Goal: Task Accomplishment & Management: Manage account settings

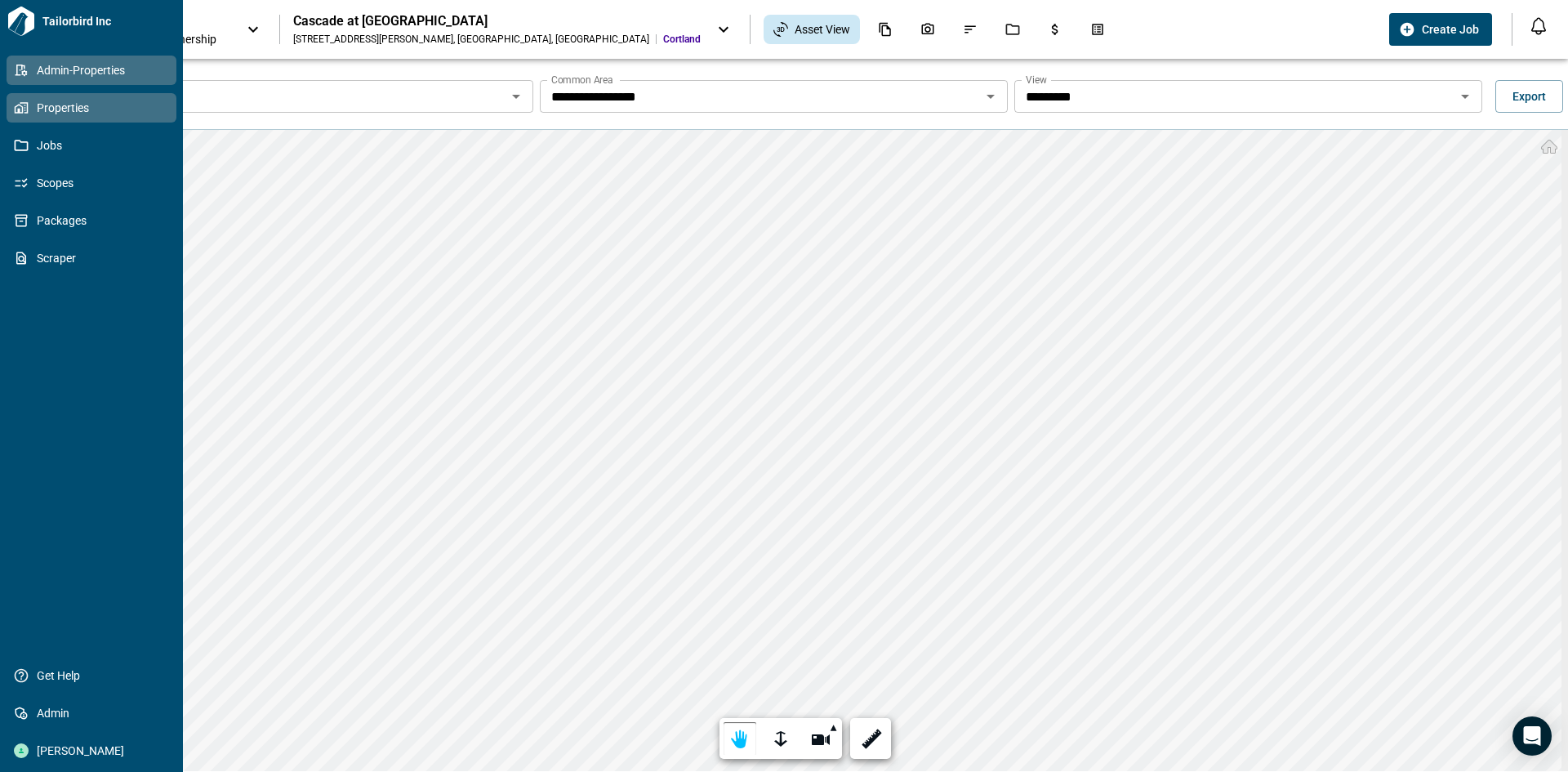
click at [70, 71] on span "Admin-Properties" at bounding box center [95, 70] width 132 height 16
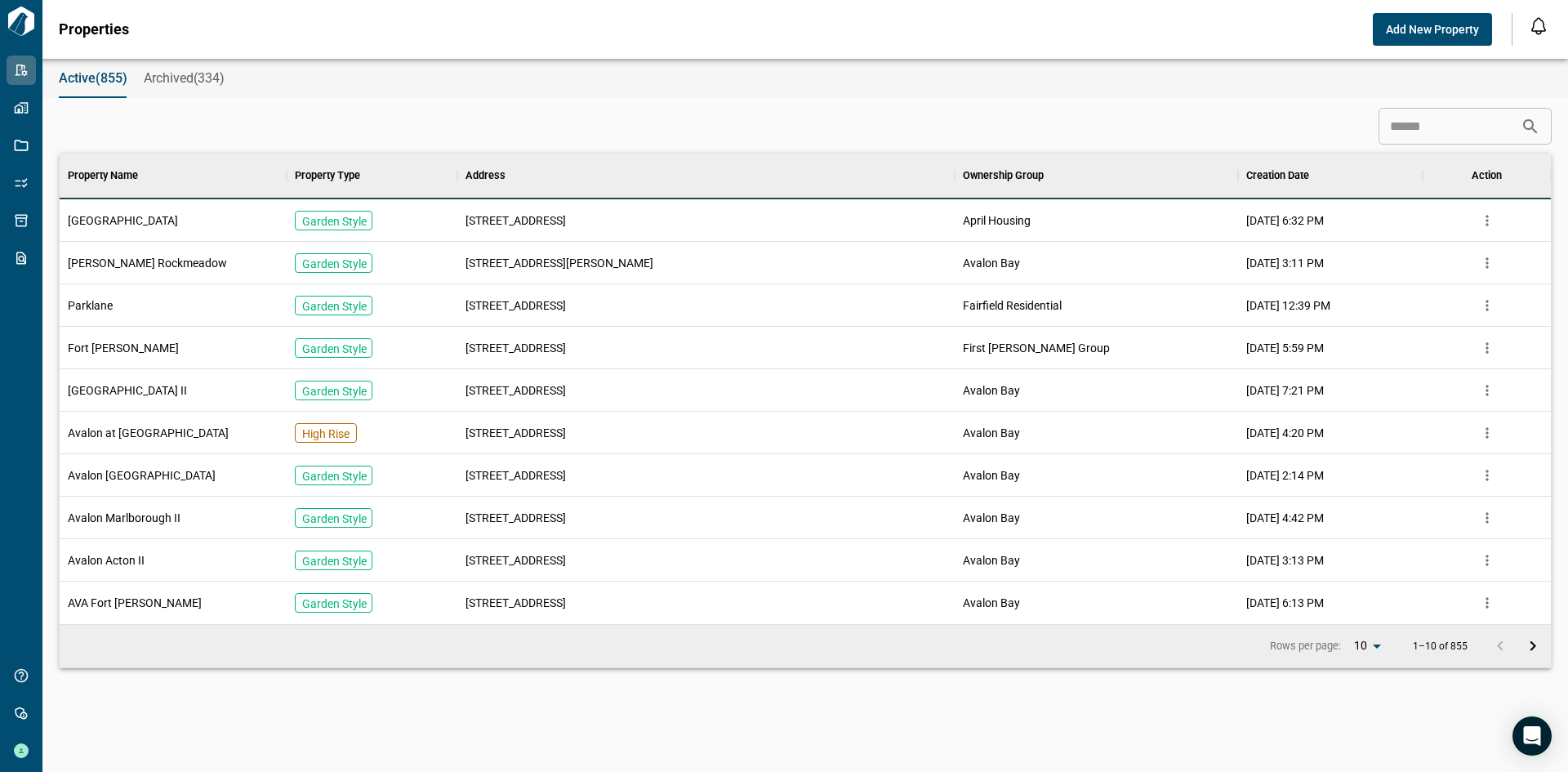
scroll to position [458, 1485]
click at [1390, 129] on input at bounding box center [1450, 127] width 142 height 33
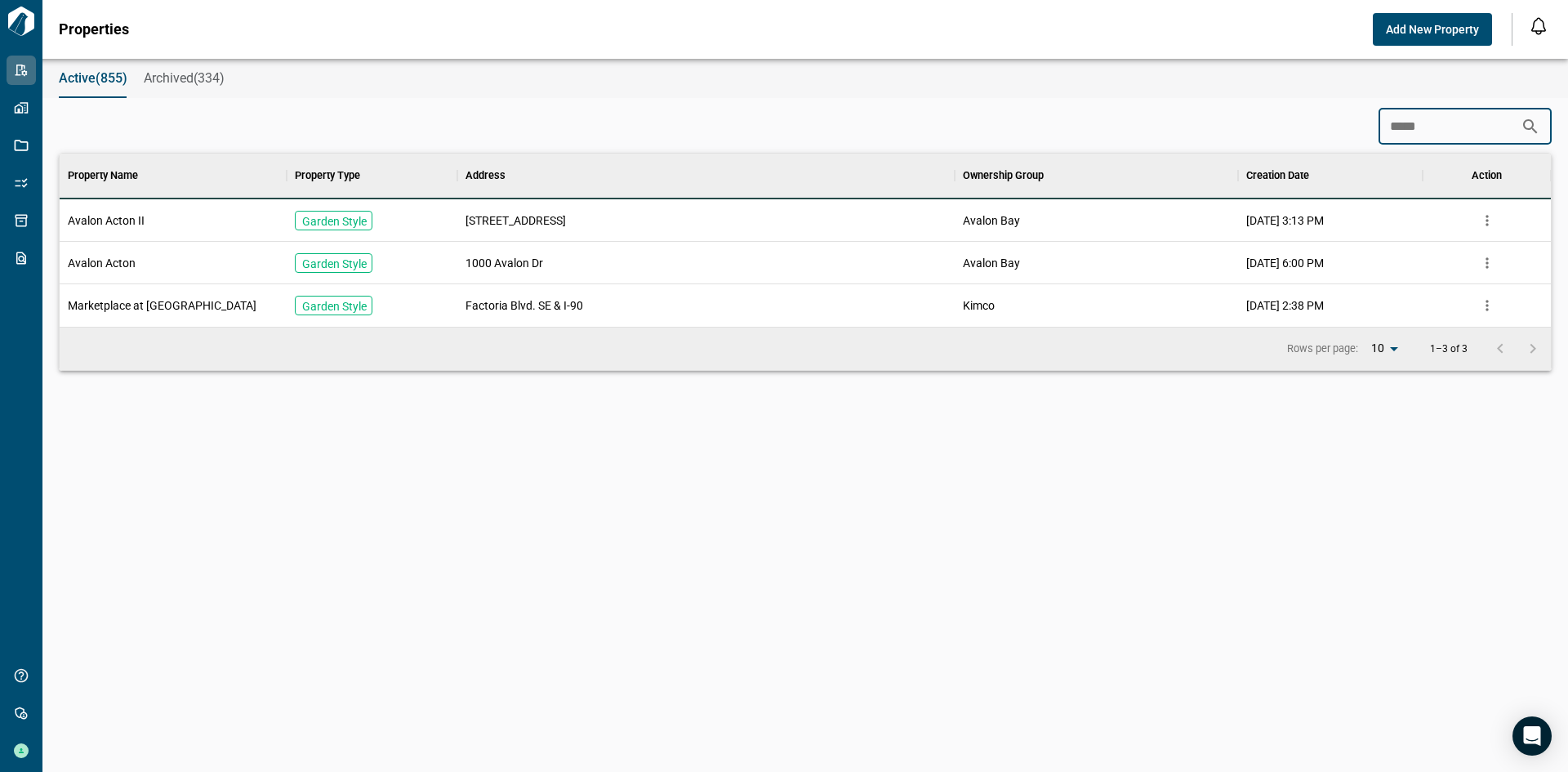
scroll to position [118, 1485]
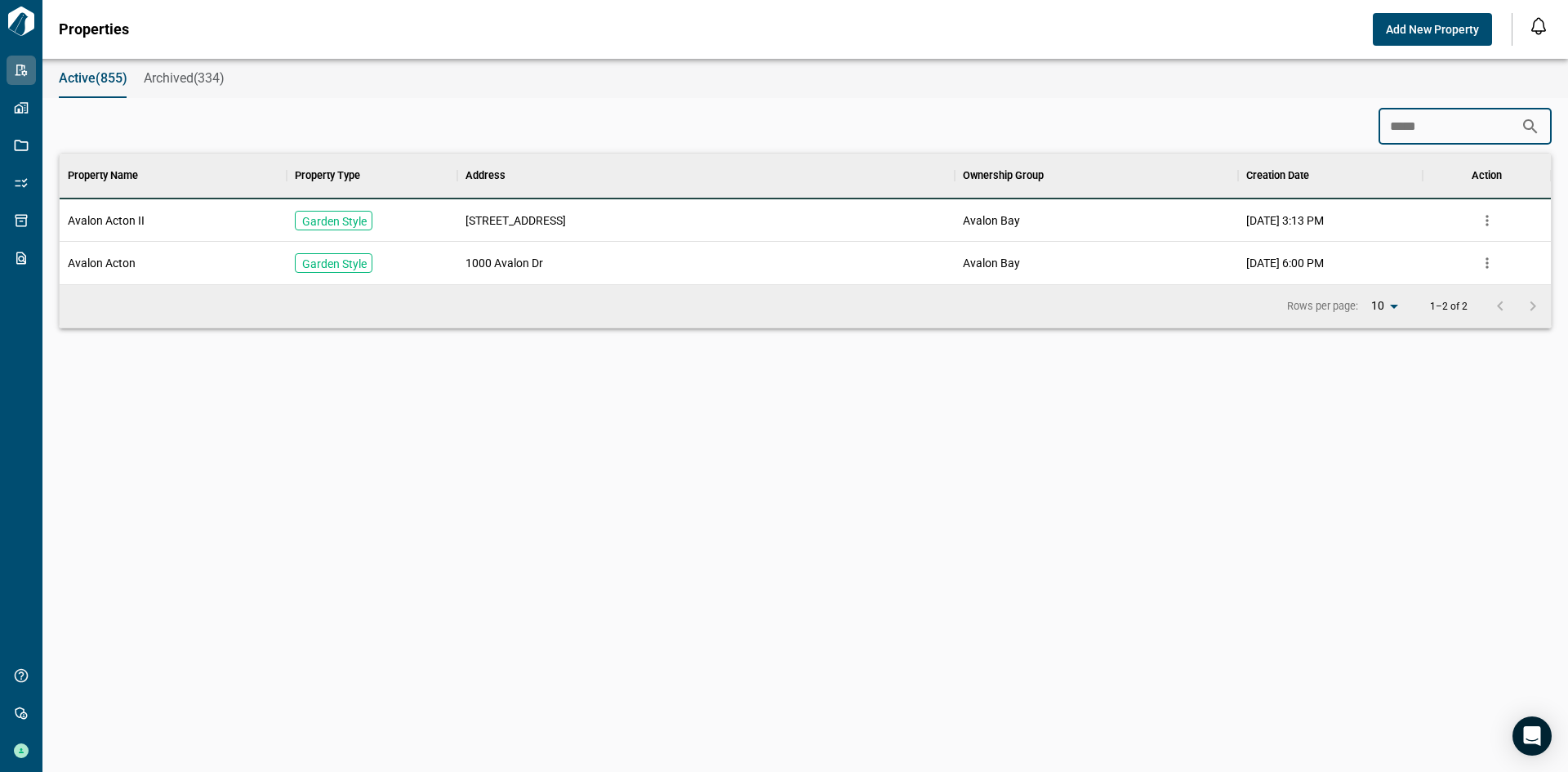
type input "*****"
click at [138, 222] on span "Avalon Acton II" at bounding box center [106, 220] width 77 height 16
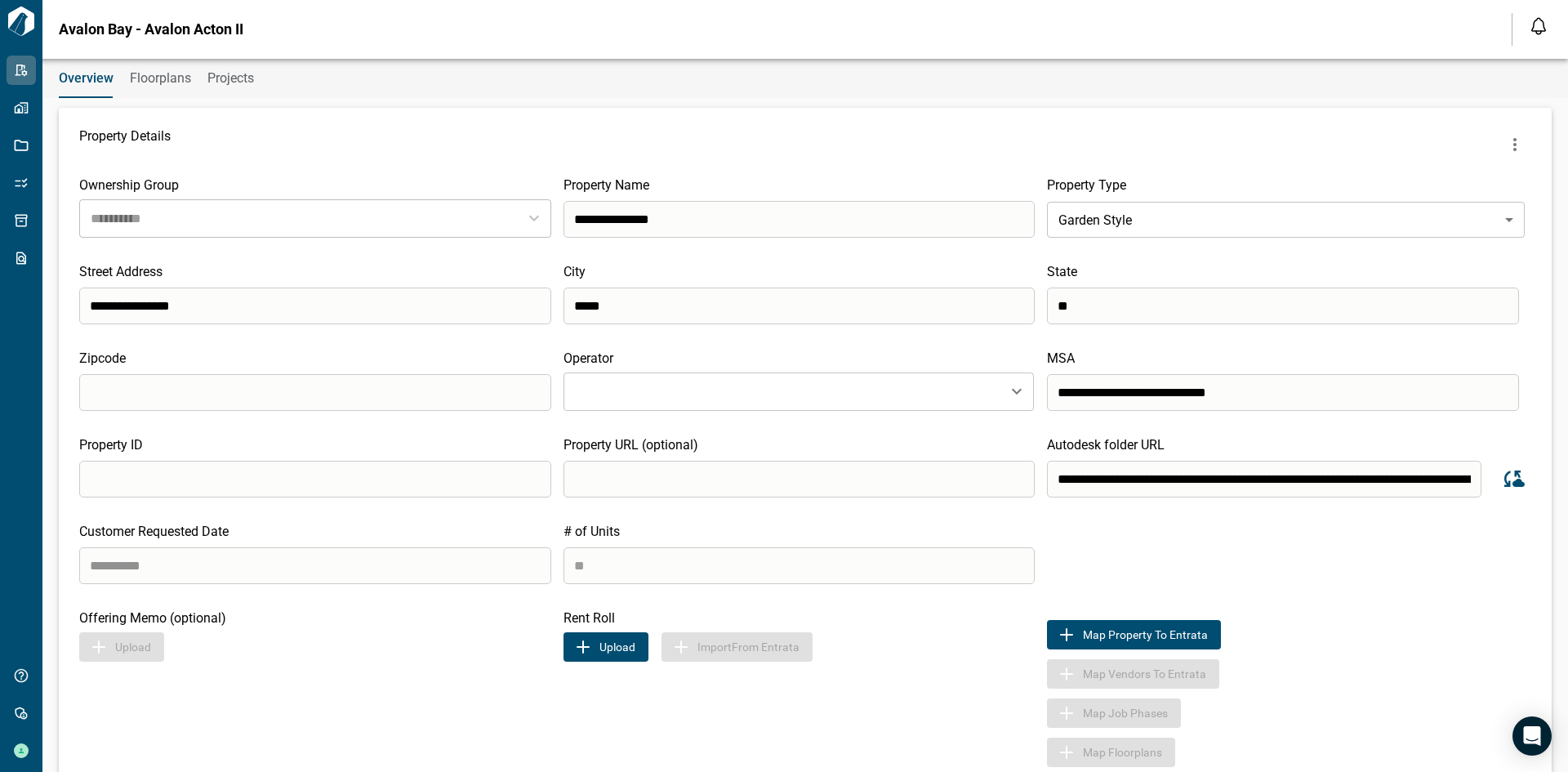
click at [173, 82] on span "Floorplans" at bounding box center [160, 78] width 61 height 16
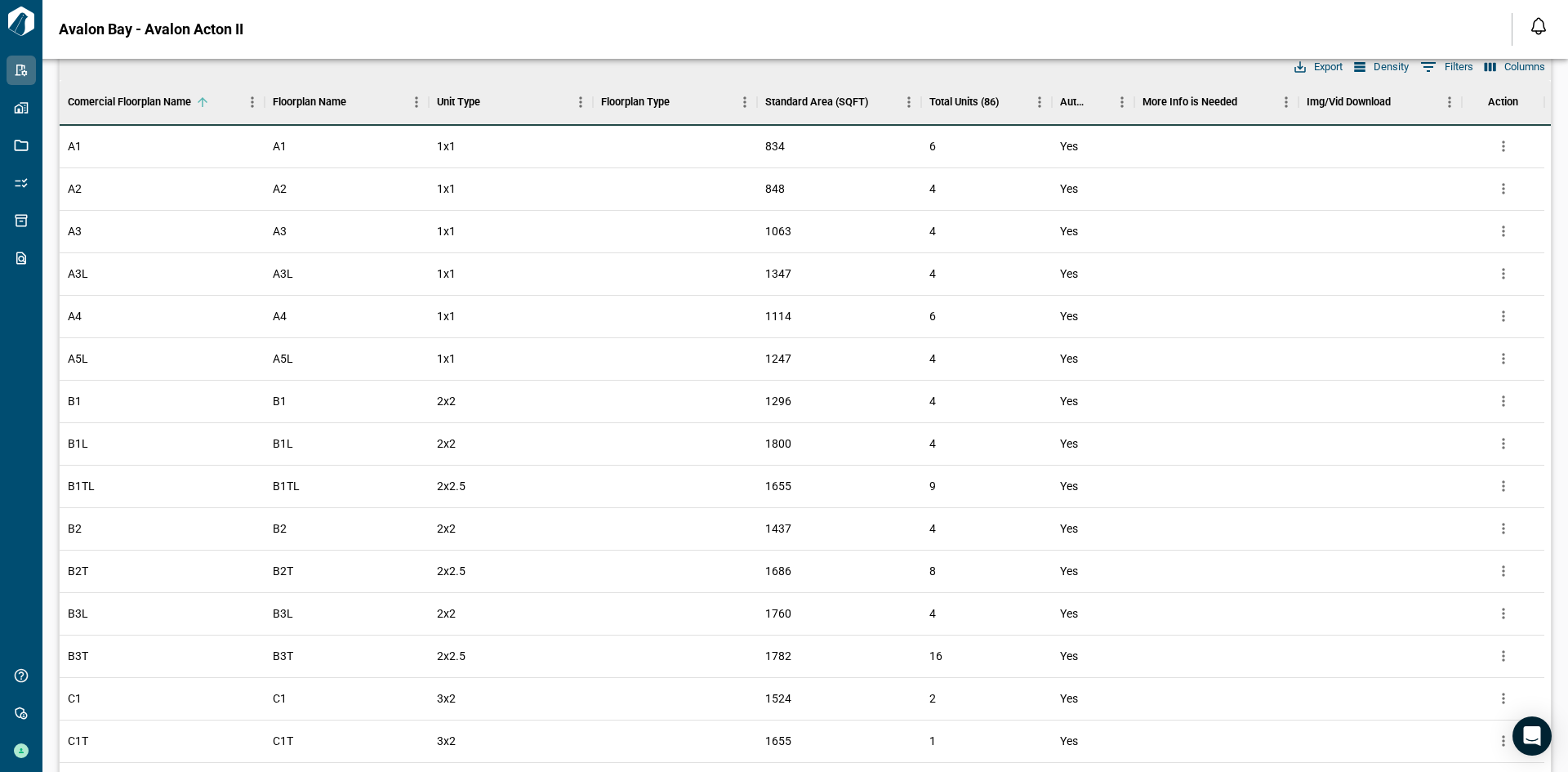
scroll to position [490, 0]
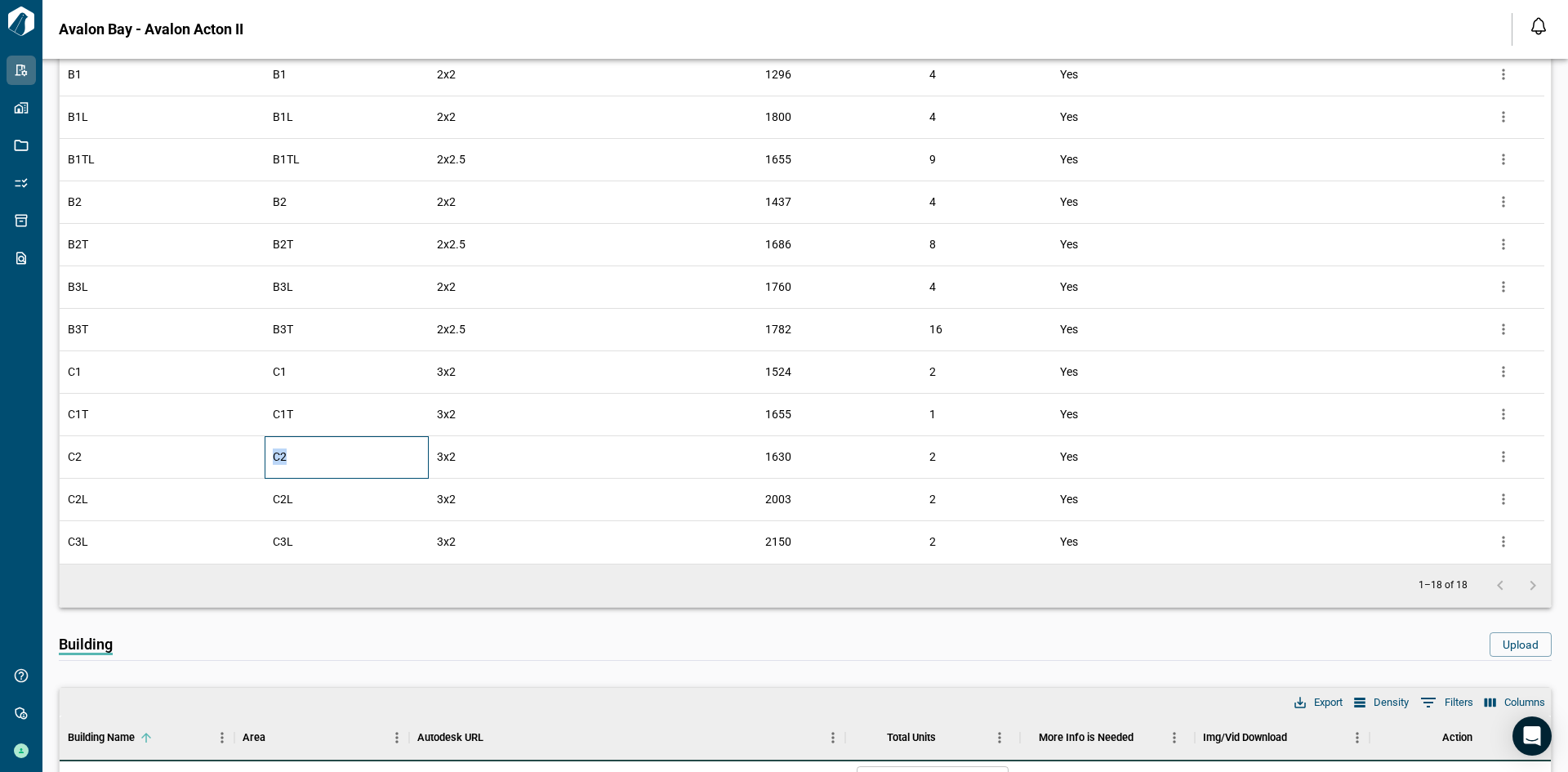
click at [272, 457] on div "C2" at bounding box center [346, 457] width 164 height 42
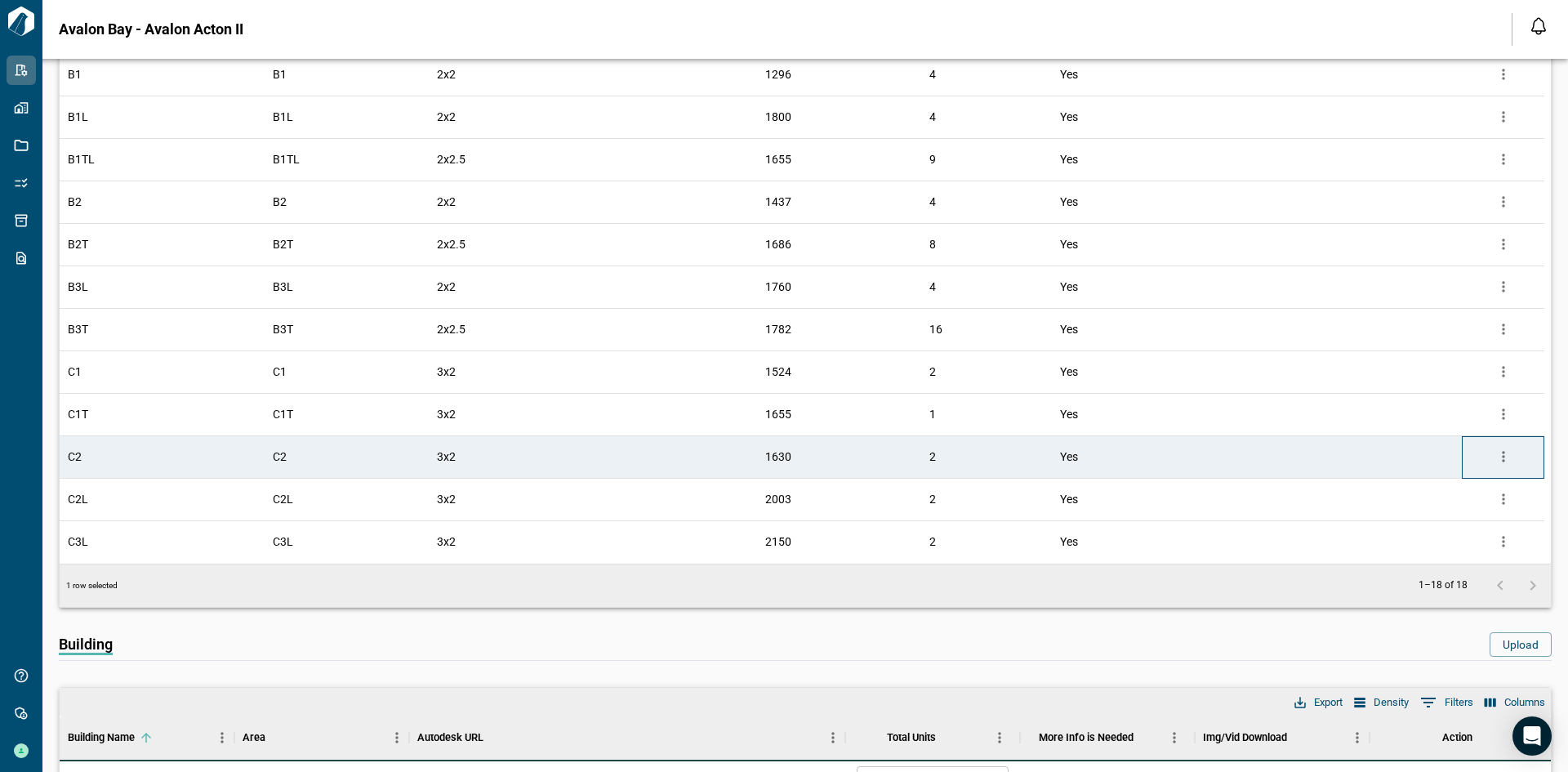
click at [1521, 456] on div at bounding box center [1503, 457] width 82 height 42
click at [1503, 459] on icon "more" at bounding box center [1503, 456] width 16 height 16
click at [1435, 521] on li "Edit" at bounding box center [1436, 519] width 161 height 30
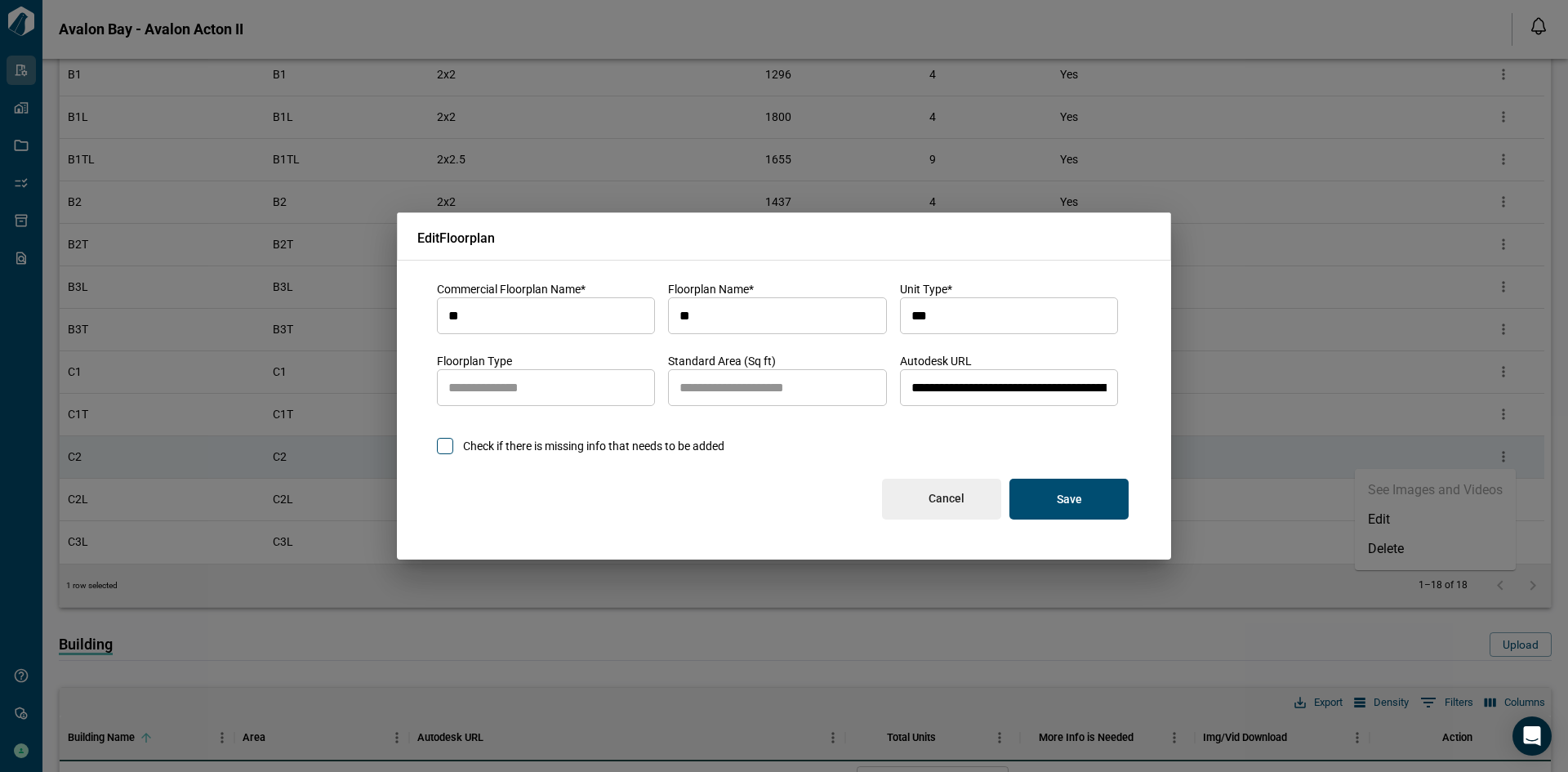
click at [947, 384] on input "**********" at bounding box center [1009, 388] width 218 height 46
